Goal: Check status: Check status

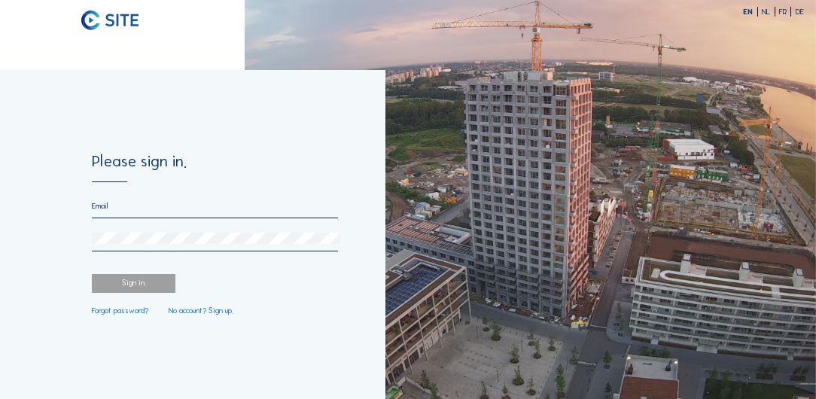
type input "[PERSON_NAME][EMAIL_ADDRESS][PERSON_NAME][DOMAIN_NAME]"
click at [142, 288] on div "Sign in." at bounding box center [134, 283] width 84 height 19
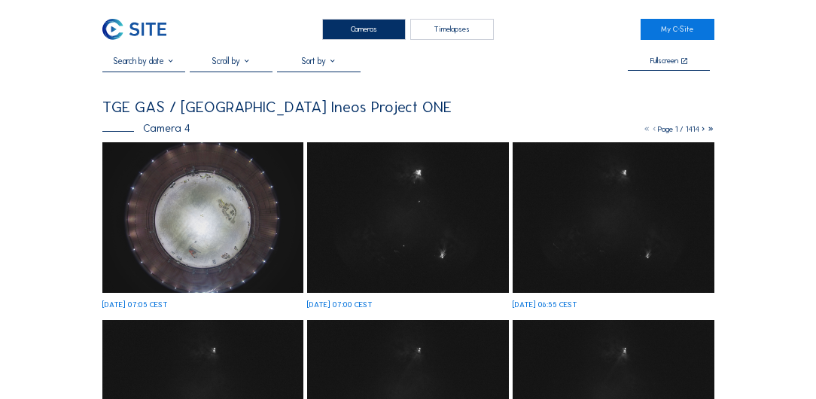
click at [234, 224] on img at bounding box center [202, 217] width 201 height 151
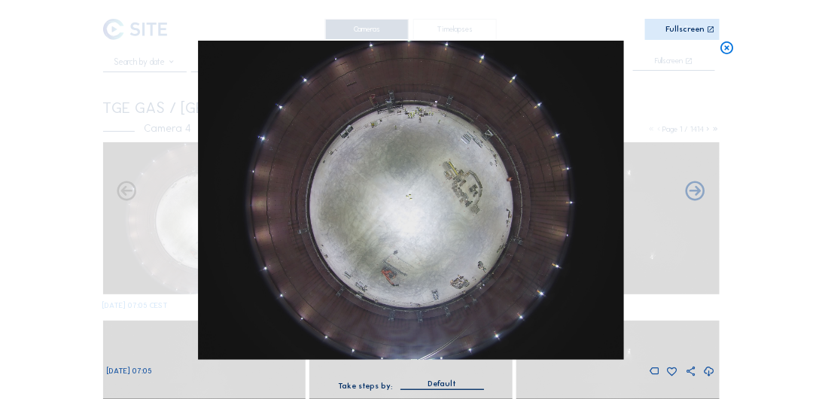
click at [727, 51] on icon at bounding box center [727, 49] width 16 height 16
